Goal: Unclear

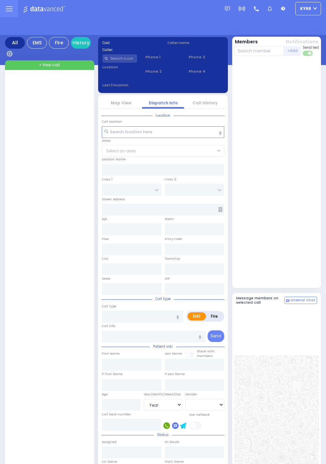
select select "Year"
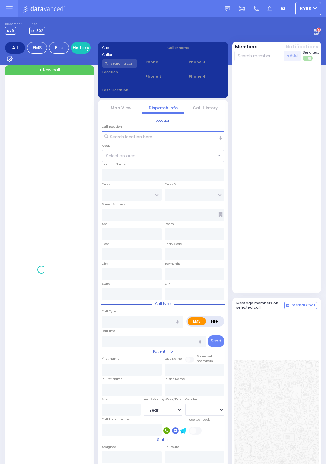
select select "Year"
